Goal: Task Accomplishment & Management: Use online tool/utility

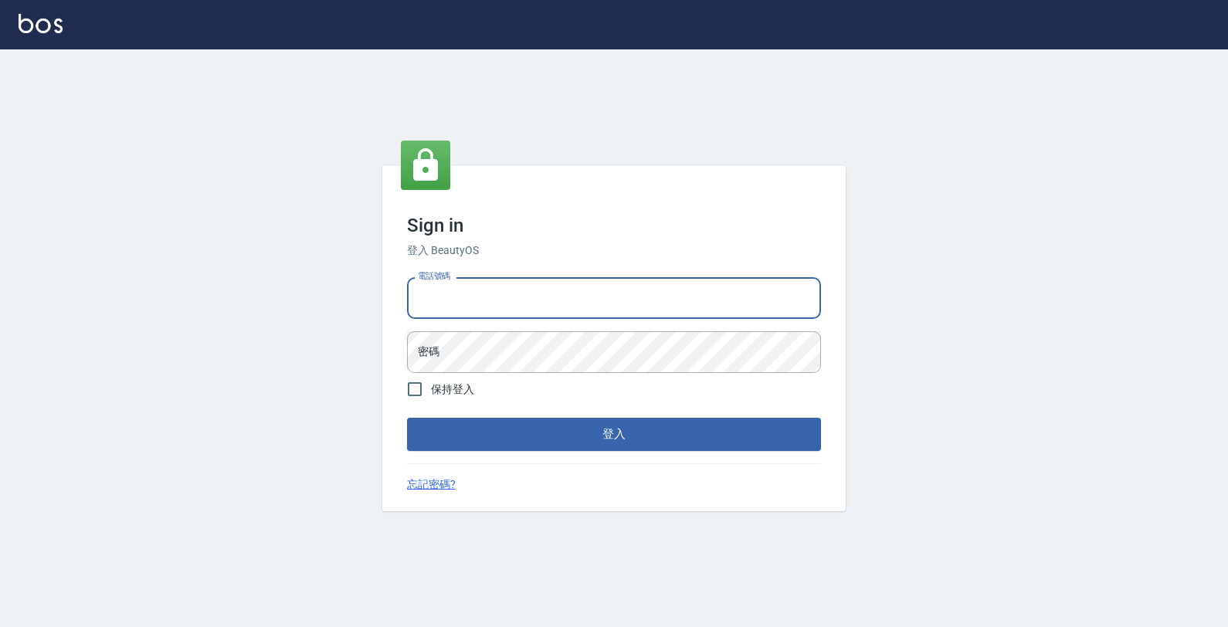
click at [618, 313] on input "電話號碼" at bounding box center [614, 298] width 414 height 42
click at [614, 311] on input "電話號碼" at bounding box center [614, 298] width 414 height 42
type input "0"
type input "4265909"
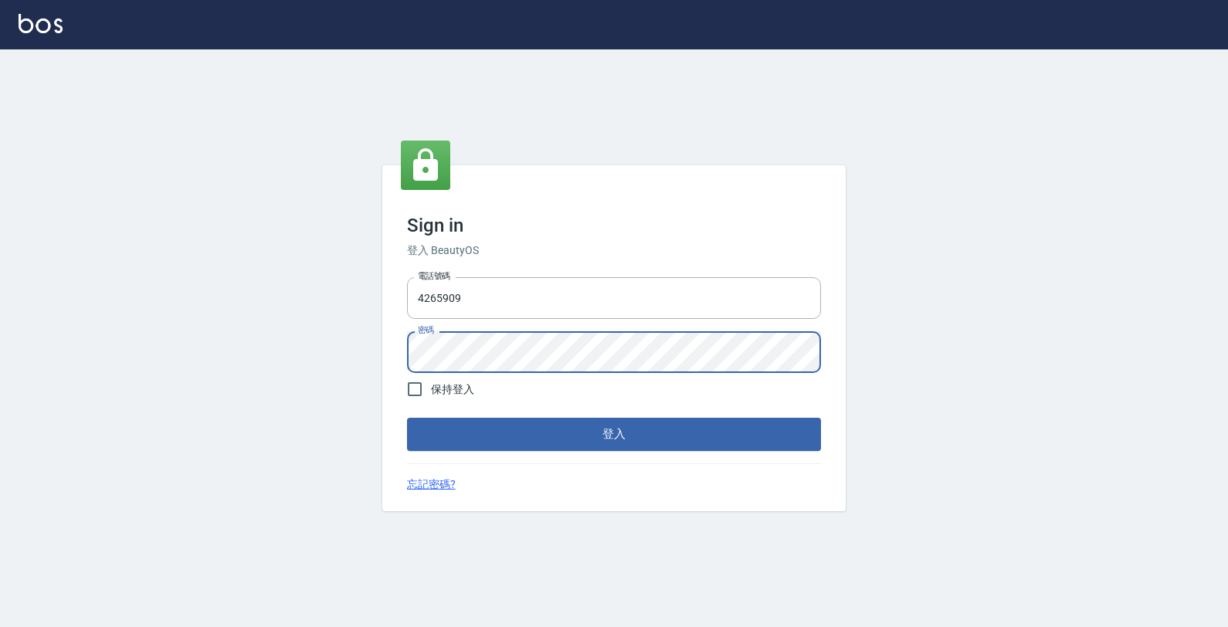
click at [407, 418] on button "登入" at bounding box center [614, 434] width 414 height 32
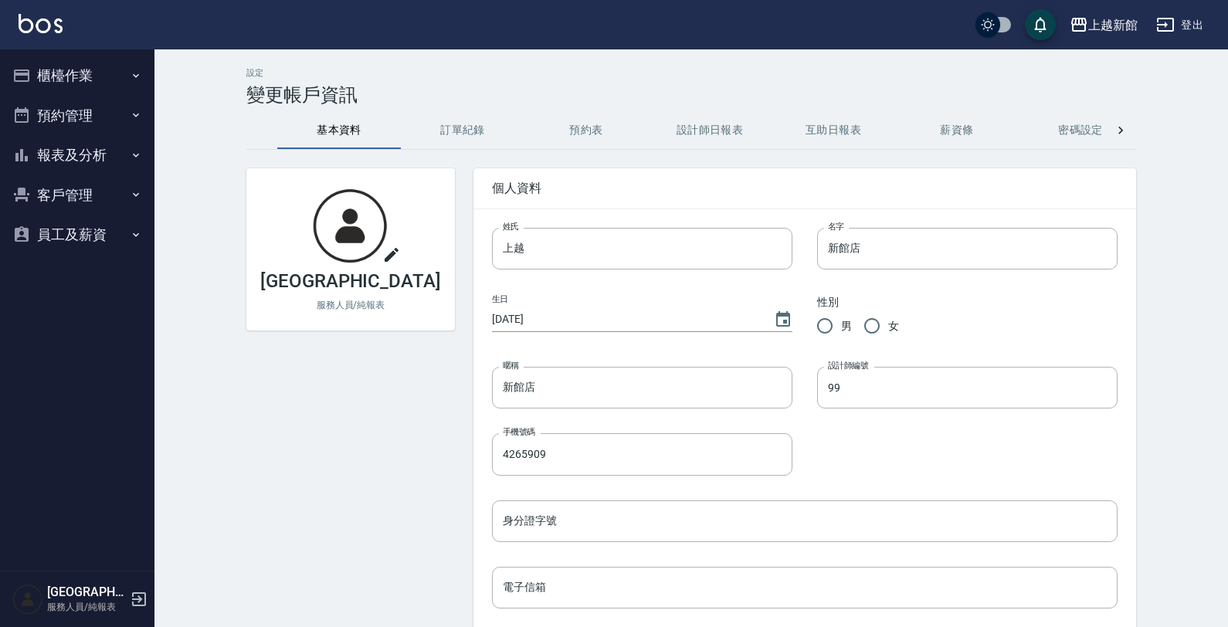
drag, startPoint x: 504, startPoint y: 433, endPoint x: 514, endPoint y: 423, distance: 13.7
click at [504, 433] on label "手機號碼" at bounding box center [519, 432] width 32 height 12
click at [504, 433] on input "4265909" at bounding box center [642, 454] width 300 height 42
drag, startPoint x: 70, startPoint y: 144, endPoint x: 68, endPoint y: 152, distance: 8.1
click at [70, 145] on button "報表及分析" at bounding box center [77, 155] width 142 height 40
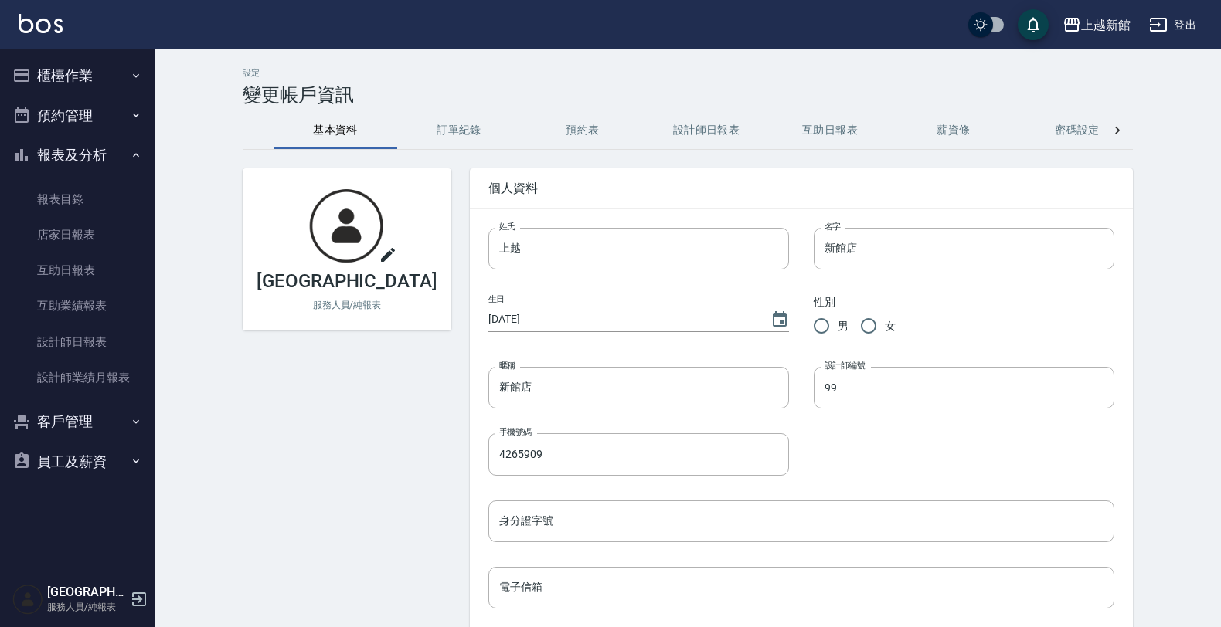
click at [73, 71] on button "櫃檯作業" at bounding box center [77, 76] width 142 height 40
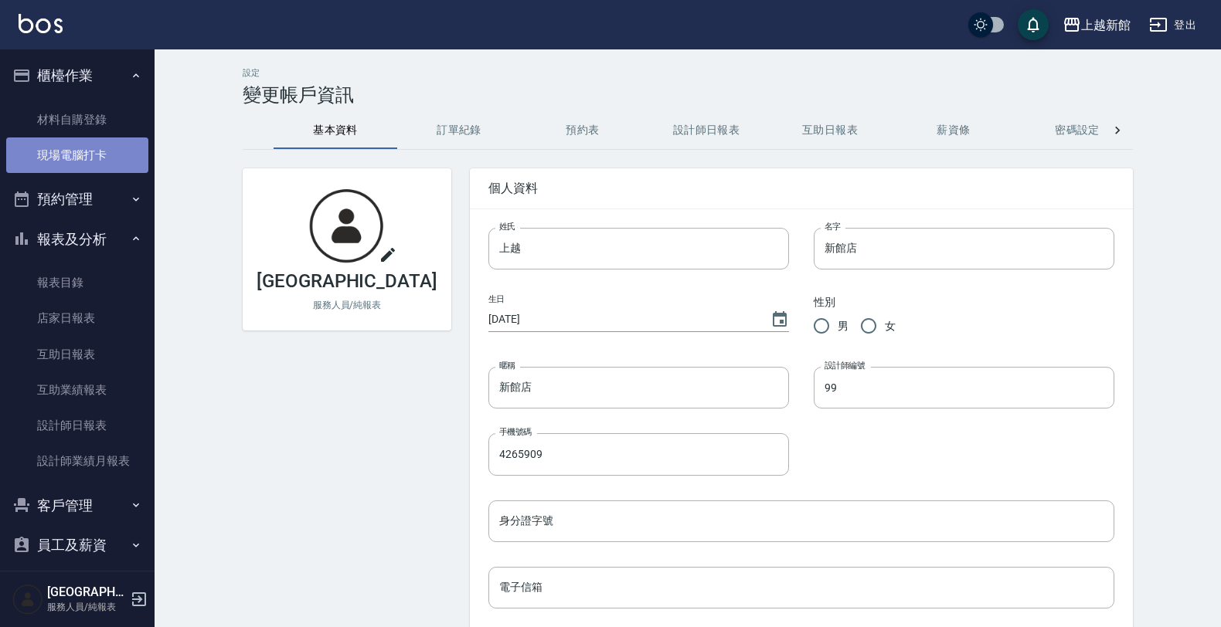
click at [87, 156] on link "現場電腦打卡" at bounding box center [77, 156] width 142 height 36
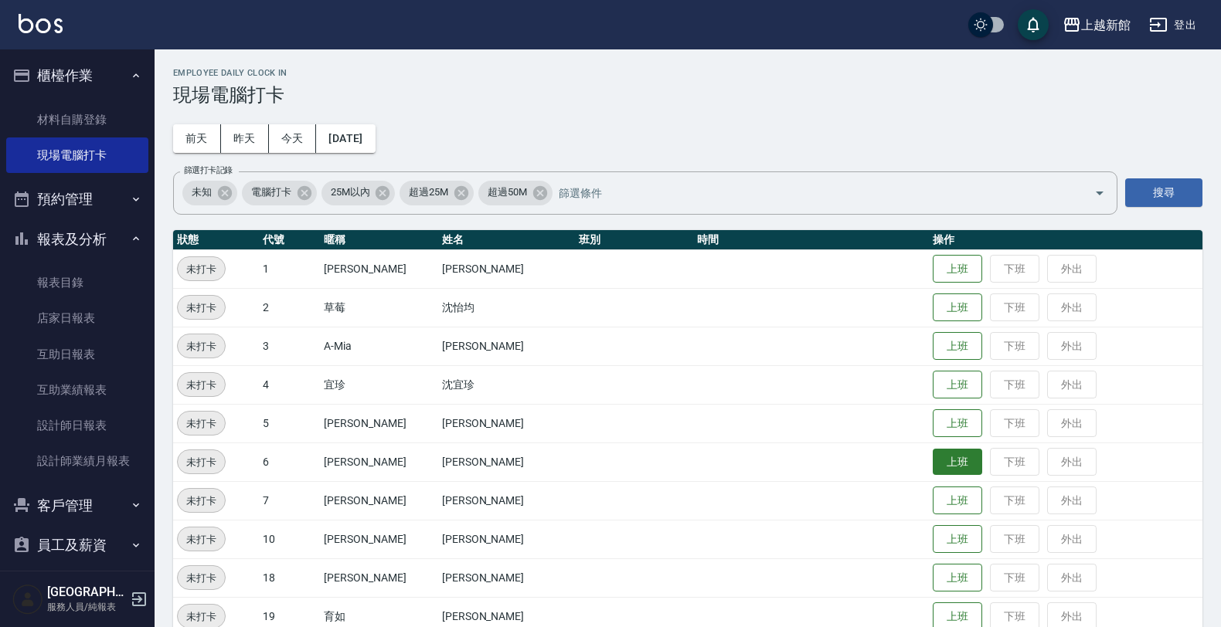
click at [932, 456] on button "上班" at bounding box center [956, 462] width 49 height 27
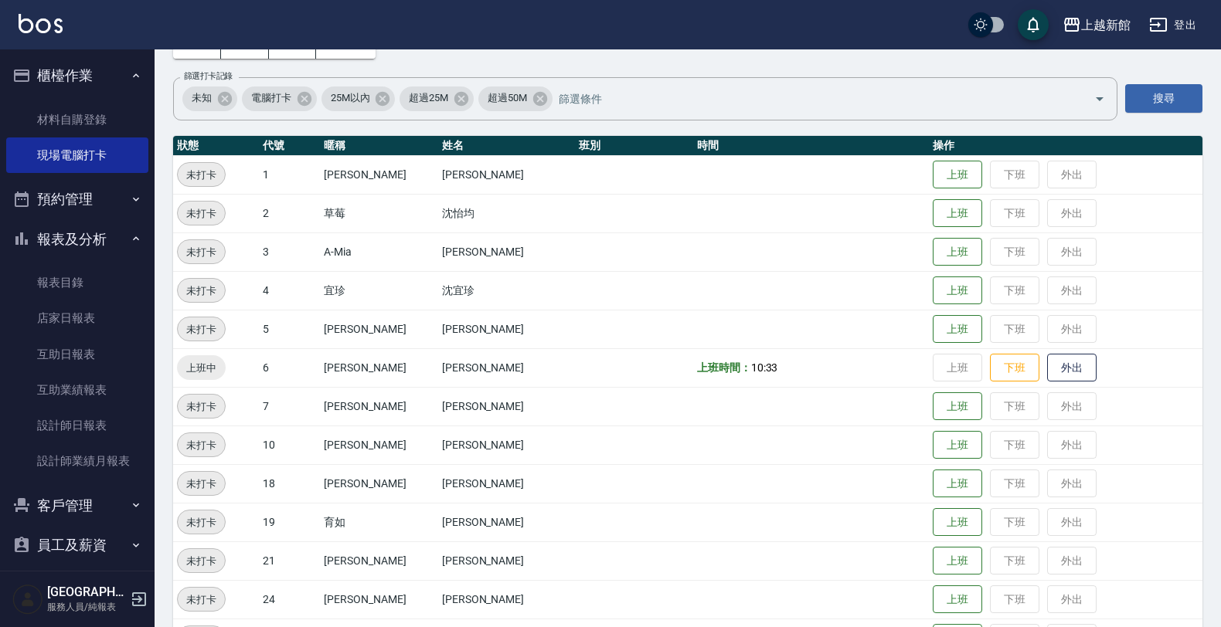
scroll to position [193, 0]
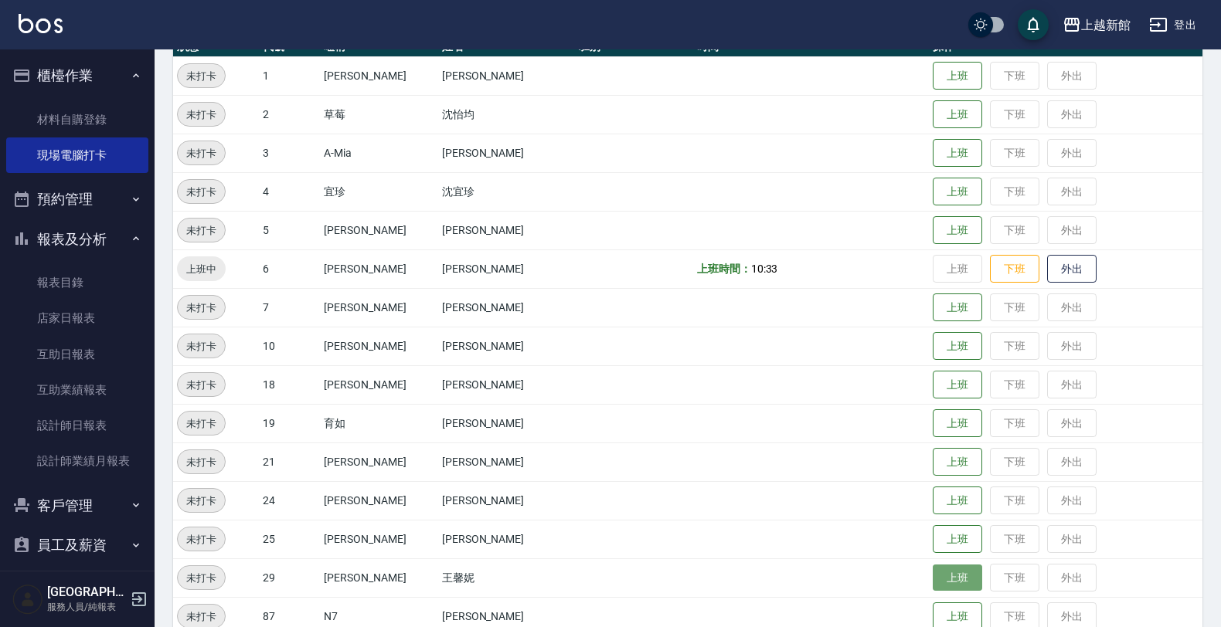
click at [939, 577] on button "上班" at bounding box center [956, 578] width 49 height 27
click at [932, 531] on button "上班" at bounding box center [956, 539] width 49 height 27
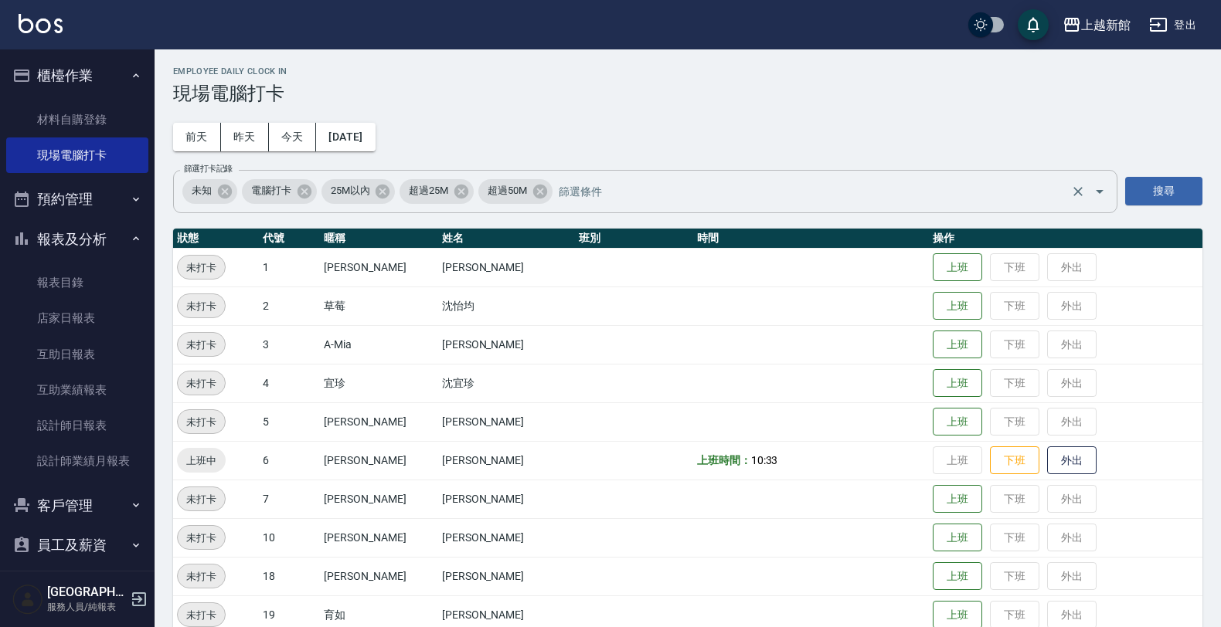
scroll to position [0, 0]
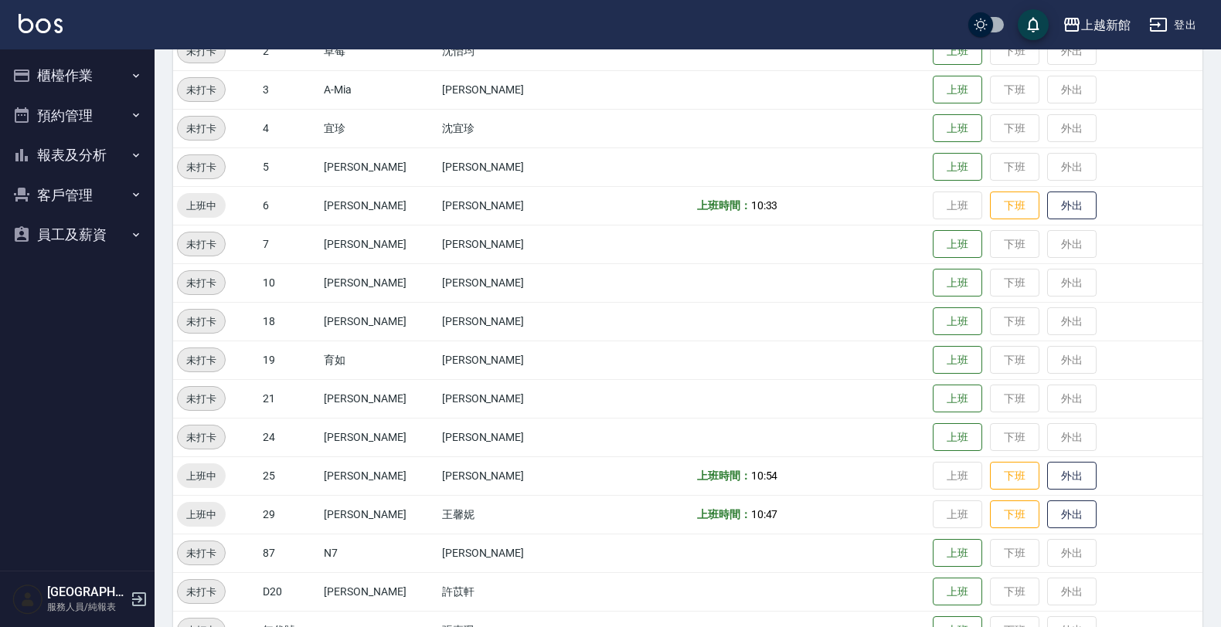
scroll to position [290, 0]
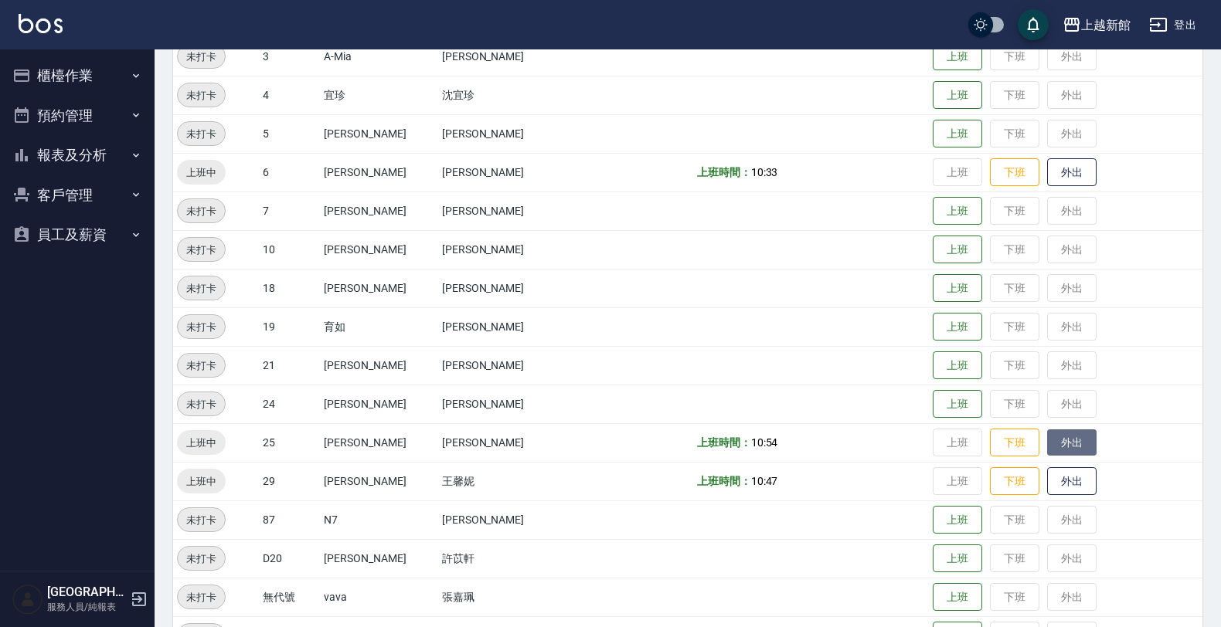
drag, startPoint x: 1043, startPoint y: 439, endPoint x: 1027, endPoint y: 443, distance: 15.9
click at [1047, 439] on button "外出" at bounding box center [1071, 442] width 49 height 27
click at [1047, 441] on button "歸來" at bounding box center [1071, 442] width 49 height 27
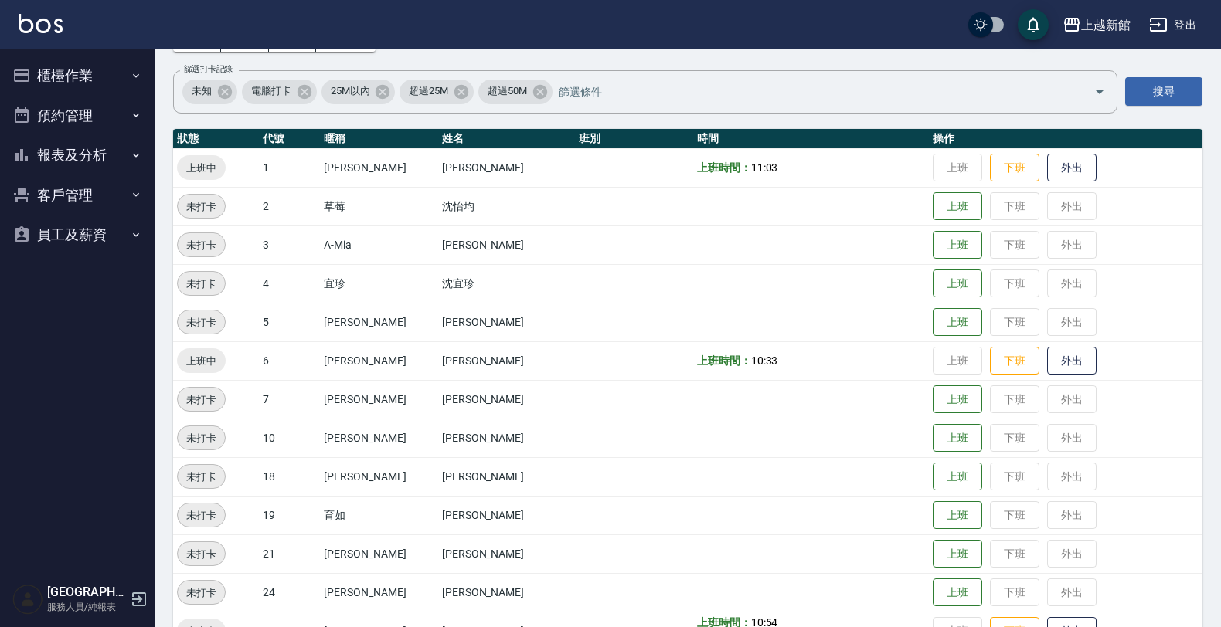
scroll to position [97, 0]
